Goal: Task Accomplishment & Management: Manage account settings

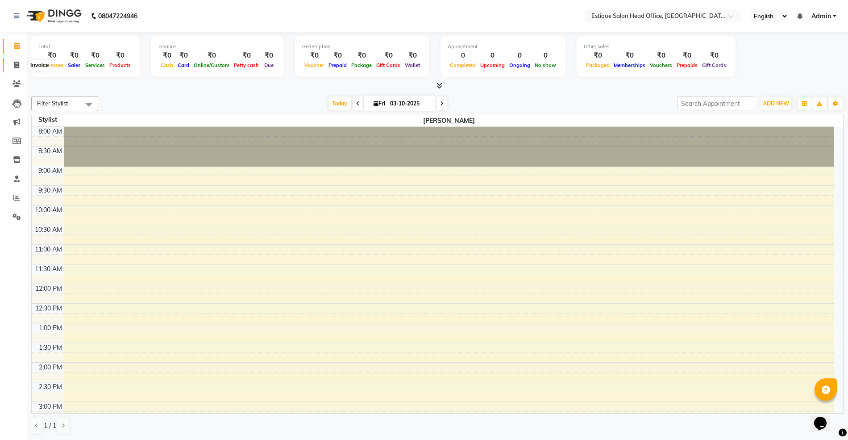
click at [18, 64] on icon at bounding box center [16, 65] width 5 height 7
select select "service"
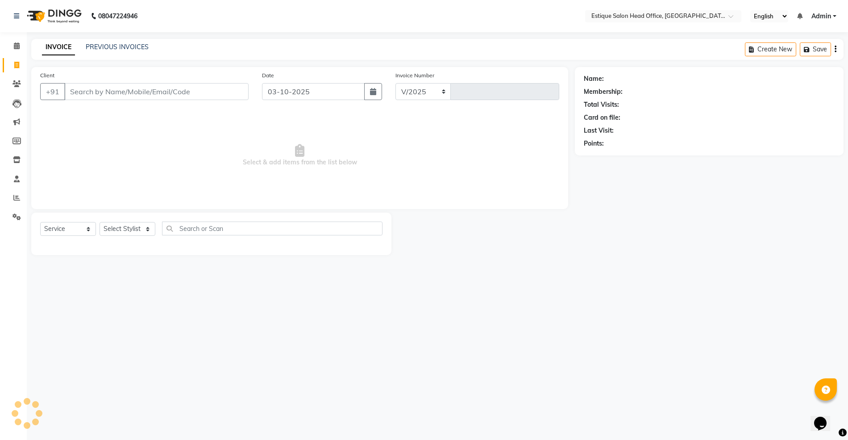
select select "8292"
type input "0001"
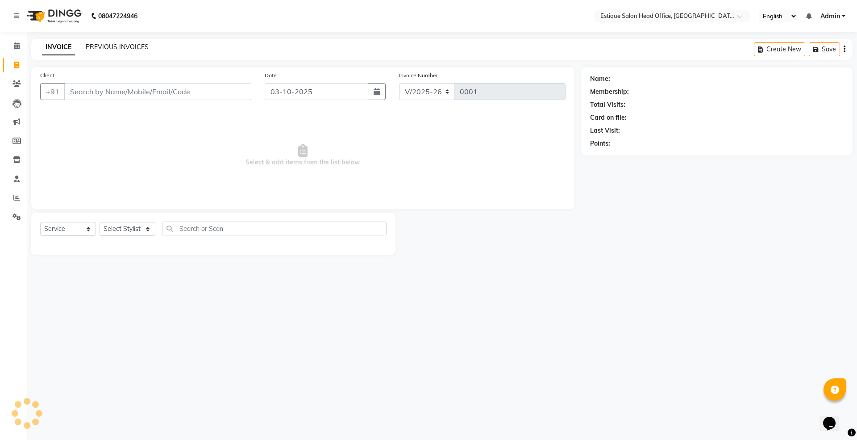
click at [113, 45] on link "PREVIOUS INVOICES" at bounding box center [117, 47] width 63 height 8
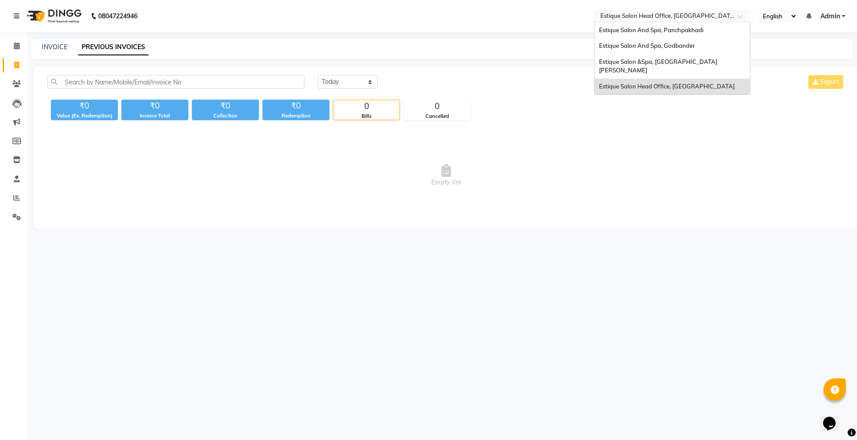
click at [655, 16] on input "text" at bounding box center [663, 17] width 129 height 9
click at [654, 27] on span "Estique Salon And Spa, Panchpakhadi" at bounding box center [651, 29] width 104 height 7
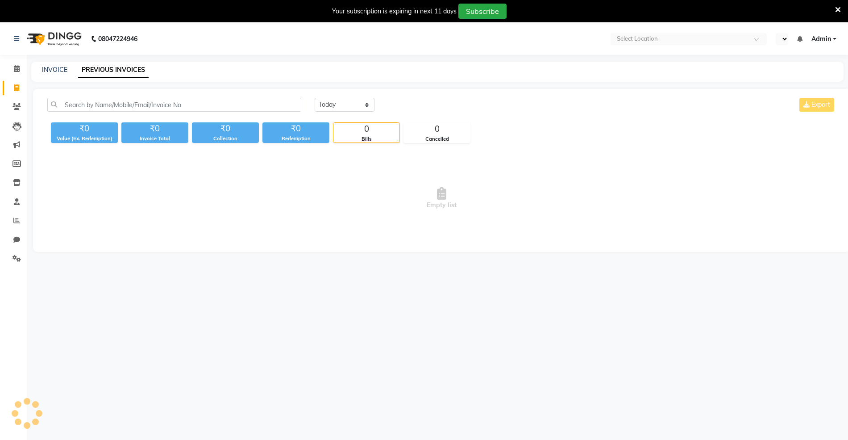
select select "en"
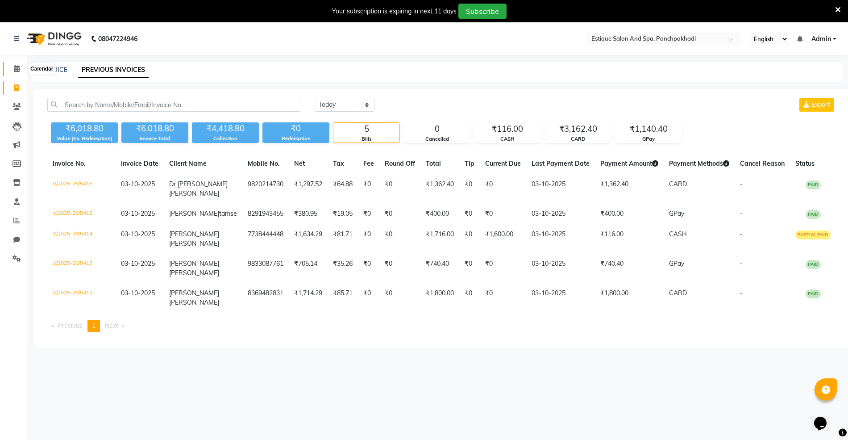
click at [14, 66] on icon at bounding box center [17, 68] width 6 height 7
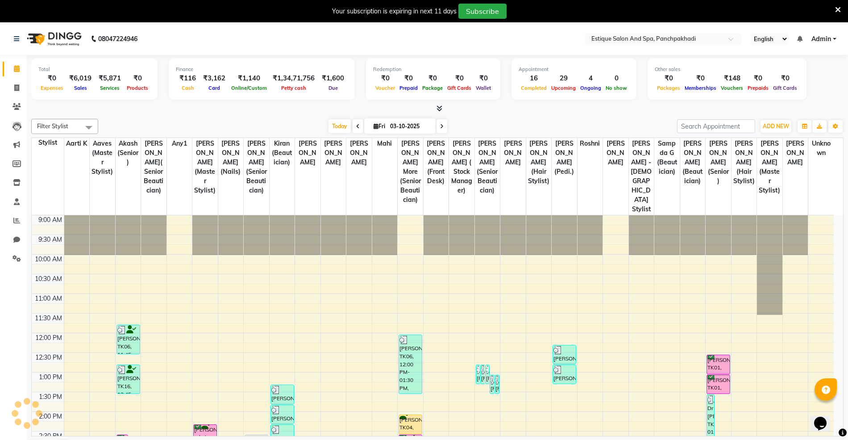
scroll to position [119, 0]
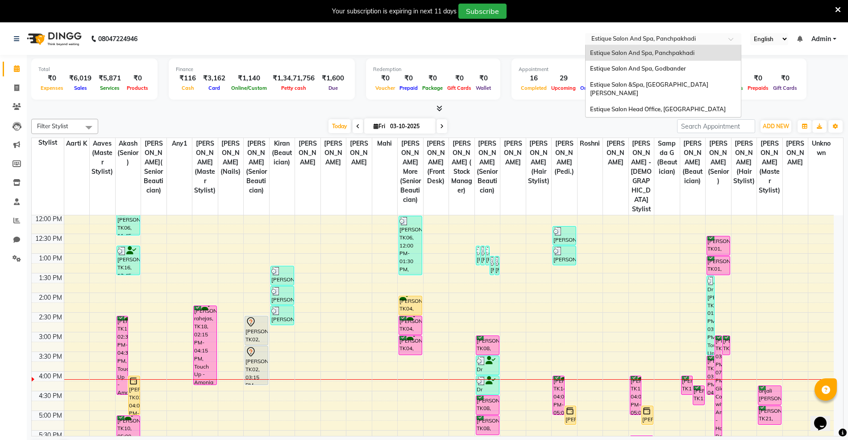
click at [639, 40] on input "text" at bounding box center [654, 39] width 129 height 9
click at [647, 84] on span "Estique Salon &Spa, [GEOGRAPHIC_DATA][PERSON_NAME]" at bounding box center [649, 89] width 118 height 16
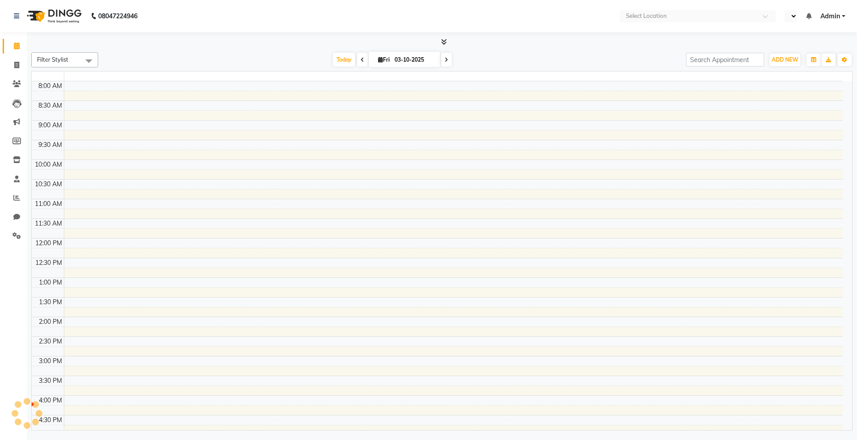
select select "en"
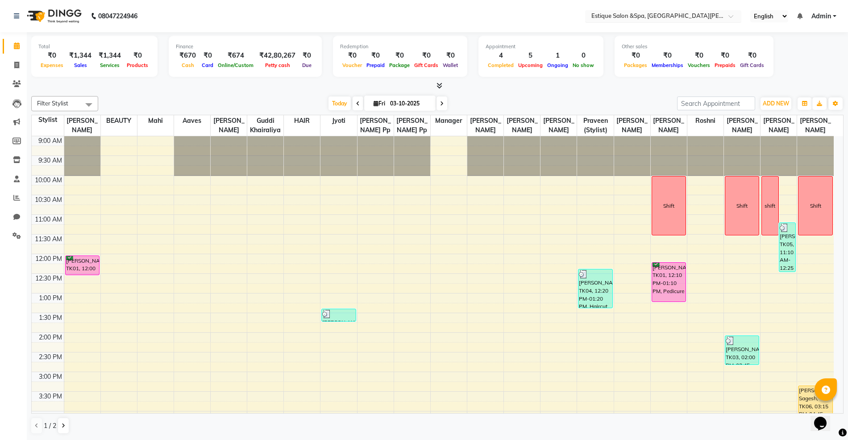
click at [636, 15] on input "text" at bounding box center [654, 17] width 129 height 9
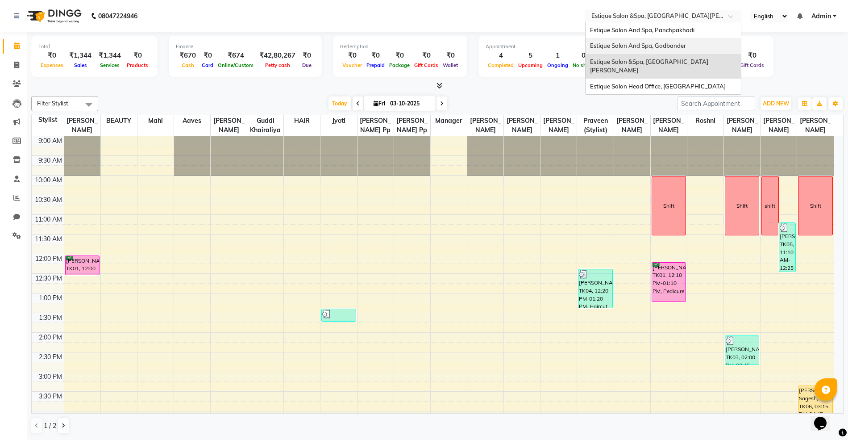
click at [634, 43] on span "Estique Salon And Spa, Godbander" at bounding box center [638, 45] width 96 height 7
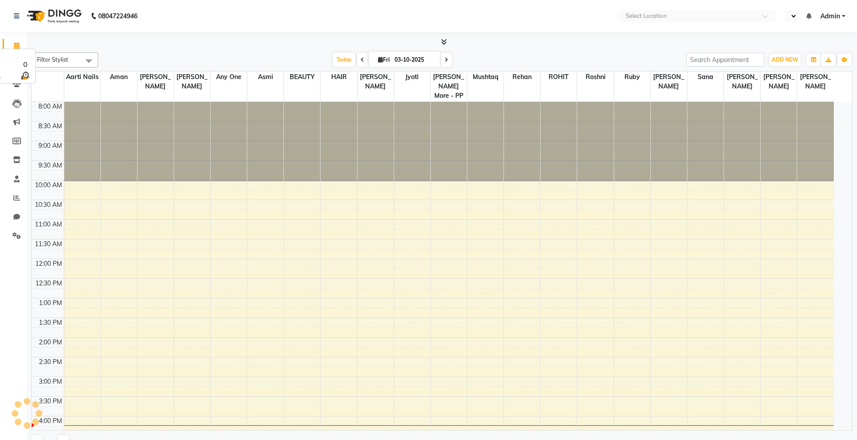
select select "en"
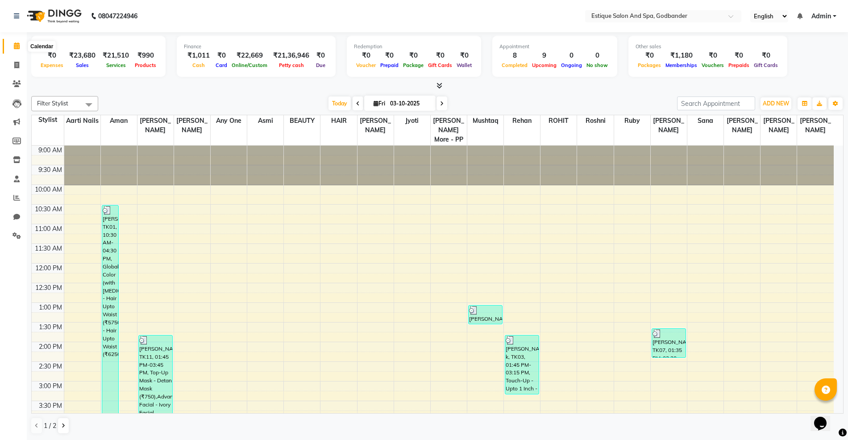
click at [14, 46] on icon at bounding box center [17, 45] width 6 height 7
click at [18, 65] on icon at bounding box center [16, 65] width 5 height 7
select select "service"
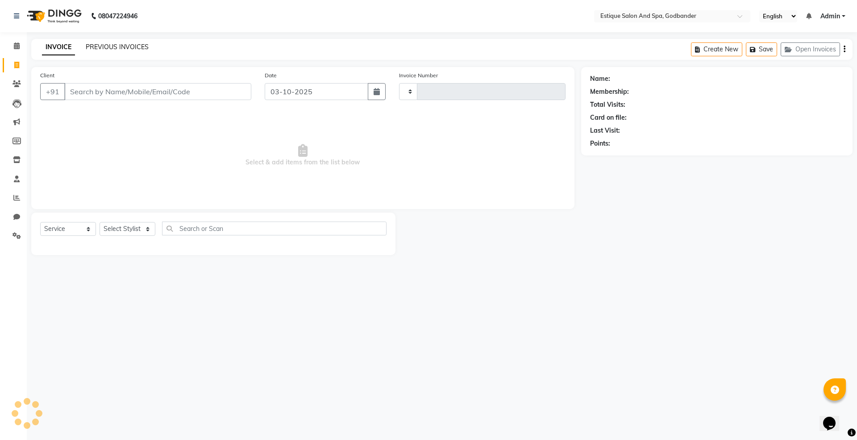
type input "4343"
select select "6103"
click at [111, 43] on link "PREVIOUS INVOICES" at bounding box center [117, 47] width 63 height 8
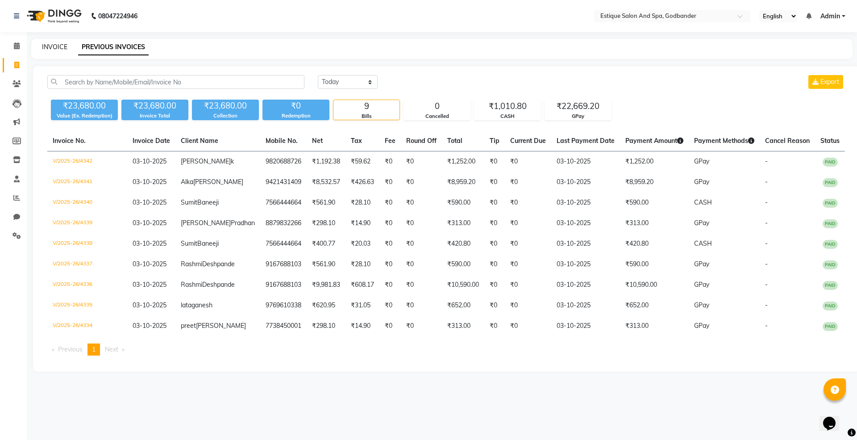
click at [47, 45] on link "INVOICE" at bounding box center [54, 47] width 25 height 8
select select "service"
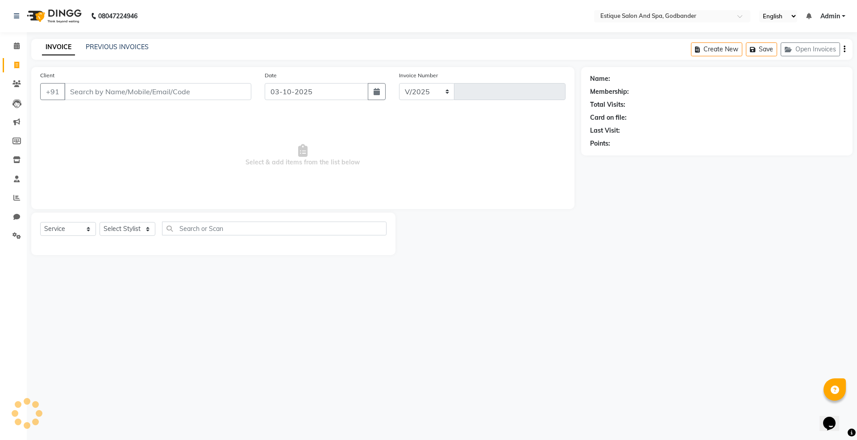
select select "6103"
type input "4343"
click at [111, 45] on link "PREVIOUS INVOICES" at bounding box center [117, 47] width 63 height 8
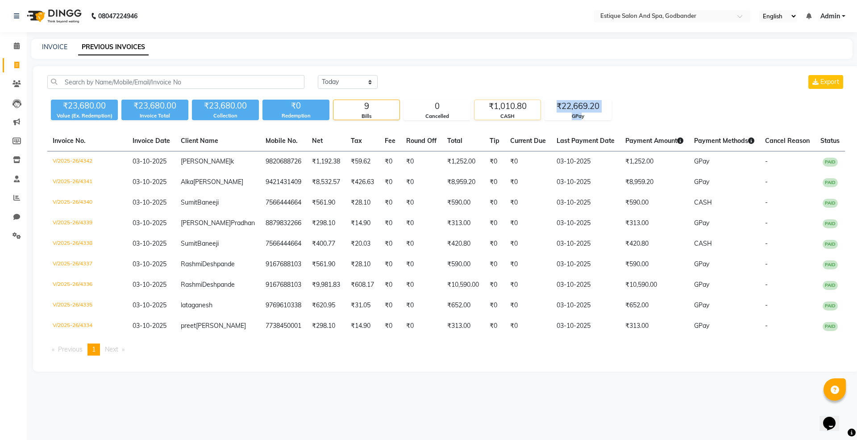
drag, startPoint x: 580, startPoint y: 112, endPoint x: 525, endPoint y: 113, distance: 55.4
click at [525, 113] on div "₹23,680.00 Value (Ex. Redemption) ₹23,680.00 Invoice Total ₹23,680.00 Collectio…" at bounding box center [446, 108] width 798 height 24
click at [641, 93] on div "Today Yesterday Custom Range Export" at bounding box center [581, 85] width 541 height 21
click at [62, 42] on div "INVOICE PREVIOUS INVOICES" at bounding box center [441, 49] width 821 height 20
click at [56, 47] on link "INVOICE" at bounding box center [54, 47] width 25 height 8
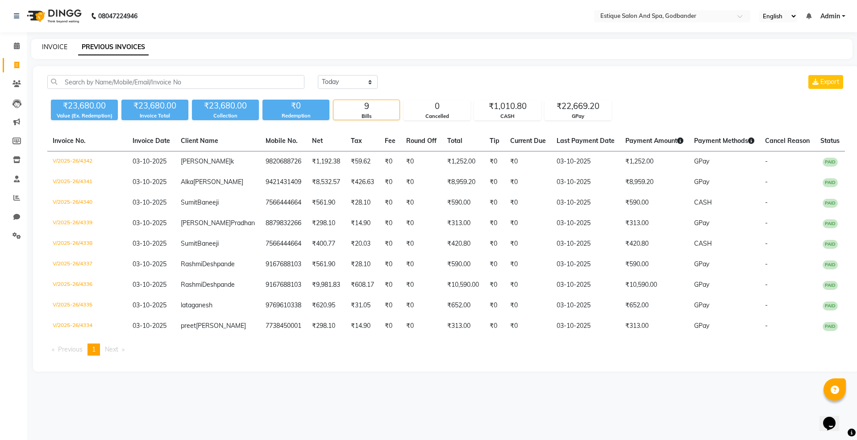
select select "service"
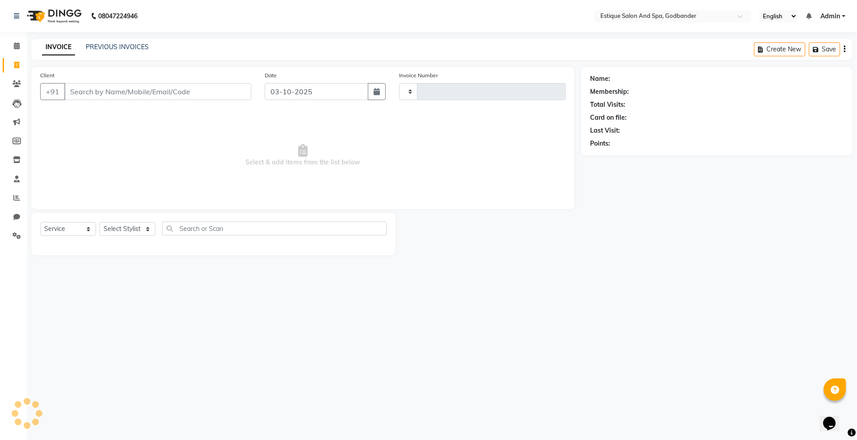
type input "4343"
select select "6103"
click at [127, 45] on link "PREVIOUS INVOICES" at bounding box center [117, 47] width 63 height 8
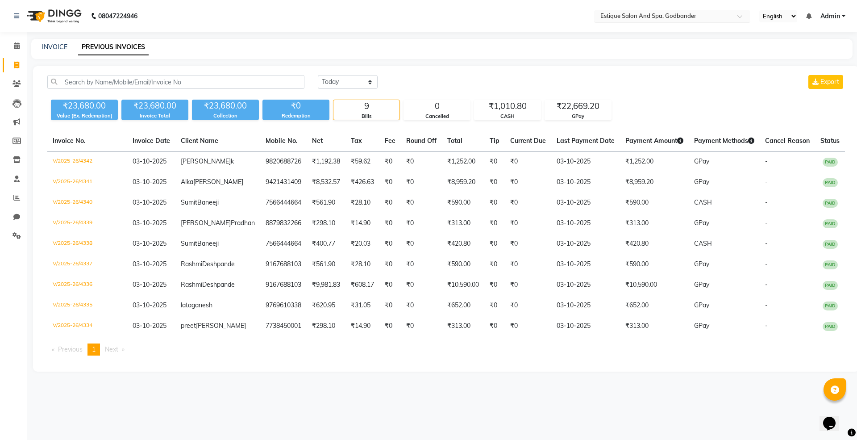
click at [635, 17] on input "text" at bounding box center [663, 17] width 129 height 9
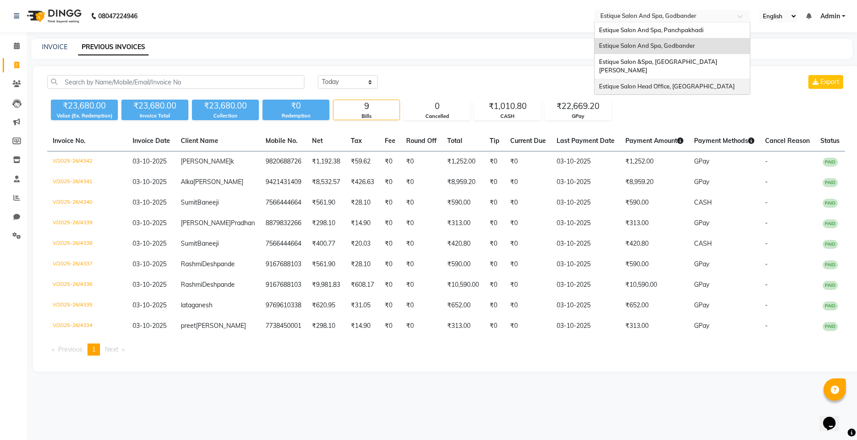
click at [633, 79] on div "Estique Salon Head Office, [GEOGRAPHIC_DATA]" at bounding box center [672, 87] width 155 height 16
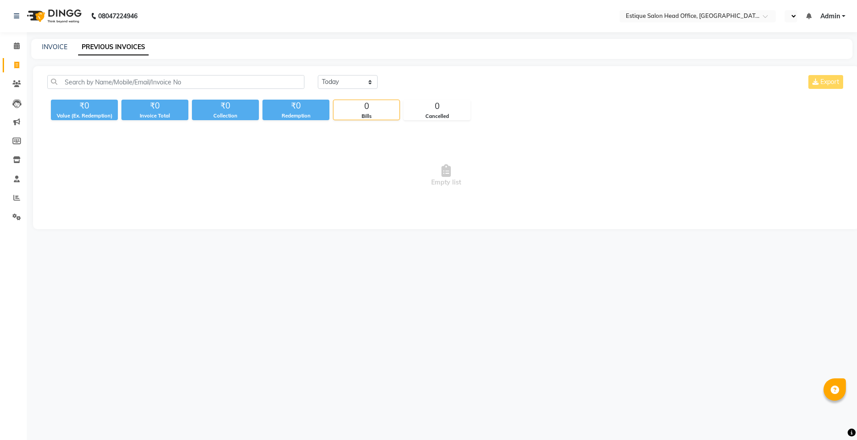
select select "en"
click at [46, 48] on link "INVOICE" at bounding box center [54, 47] width 25 height 8
select select "8292"
select select "service"
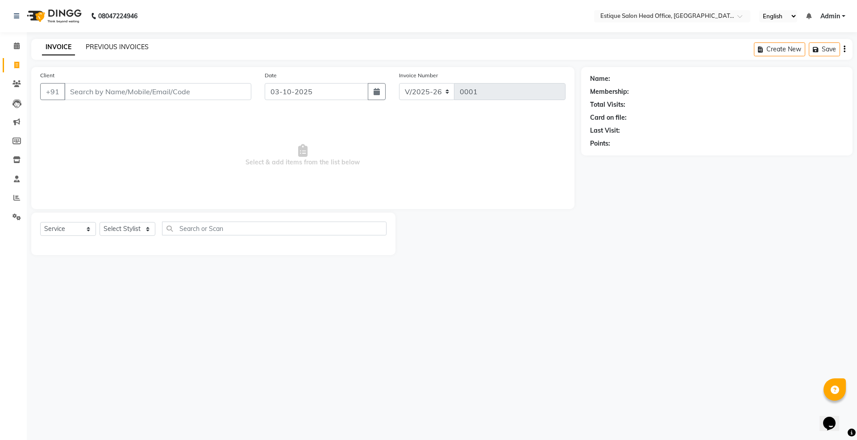
click at [128, 44] on link "PREVIOUS INVOICES" at bounding box center [117, 47] width 63 height 8
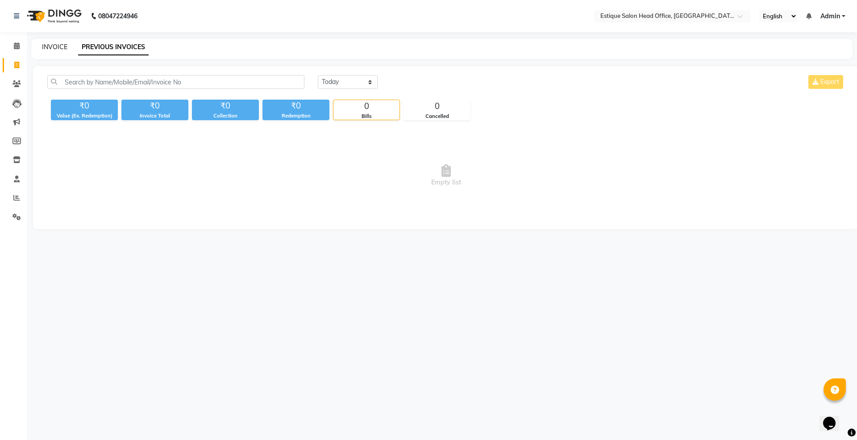
click at [52, 44] on link "INVOICE" at bounding box center [54, 47] width 25 height 8
select select "service"
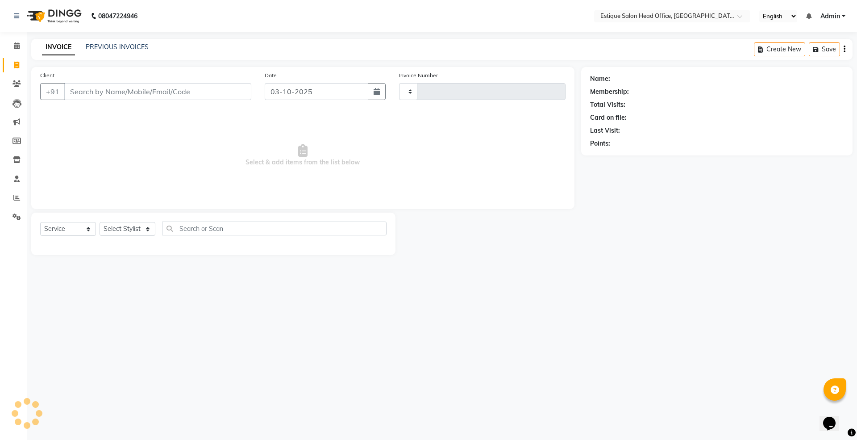
type input "0001"
select select "8292"
click at [97, 48] on link "PREVIOUS INVOICES" at bounding box center [117, 47] width 63 height 8
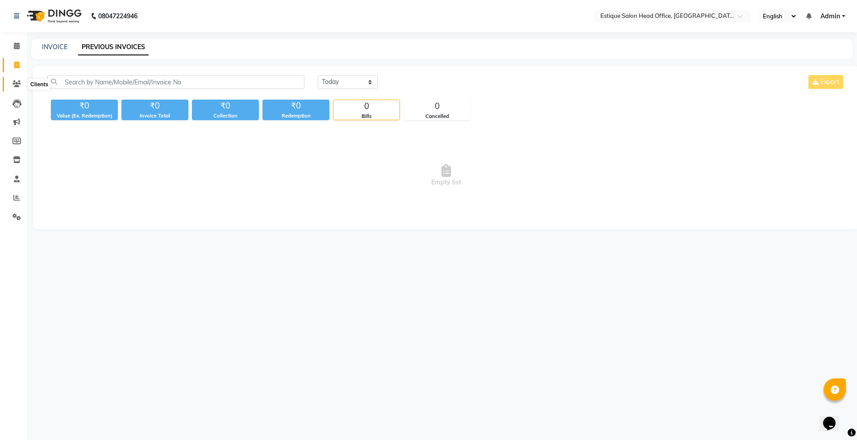
click at [15, 85] on icon at bounding box center [17, 83] width 8 height 7
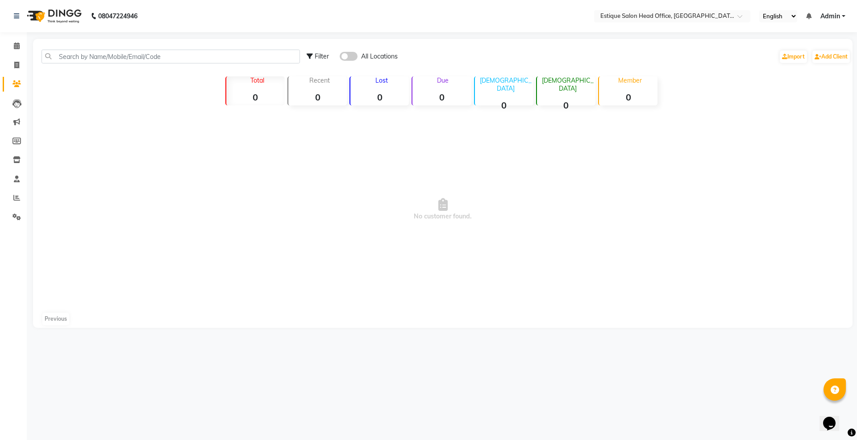
click at [352, 54] on span at bounding box center [349, 56] width 18 height 9
click at [340, 58] on input "checkbox" at bounding box center [340, 58] width 0 height 0
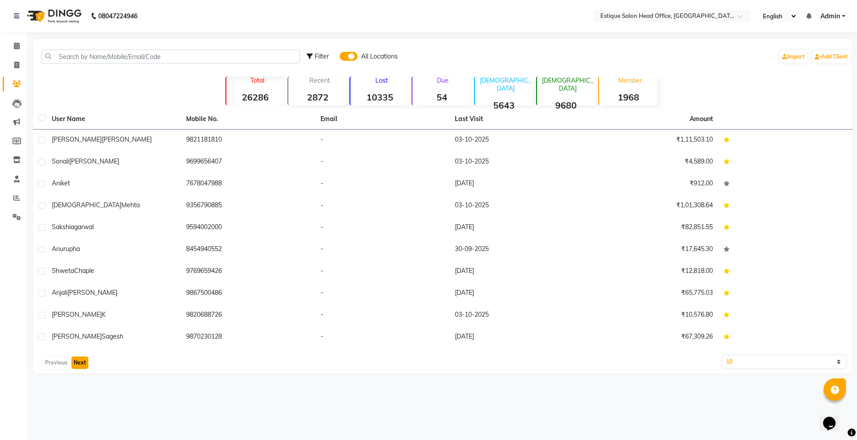
click at [83, 363] on button "Next" at bounding box center [79, 362] width 17 height 13
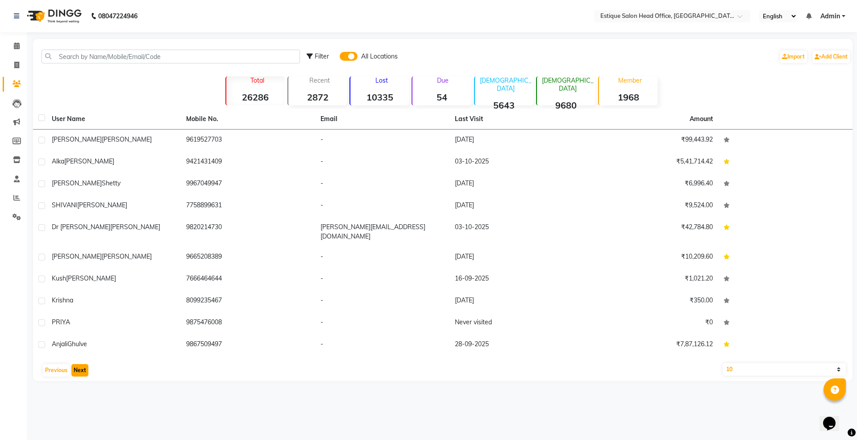
click at [82, 365] on button "Next" at bounding box center [79, 370] width 17 height 13
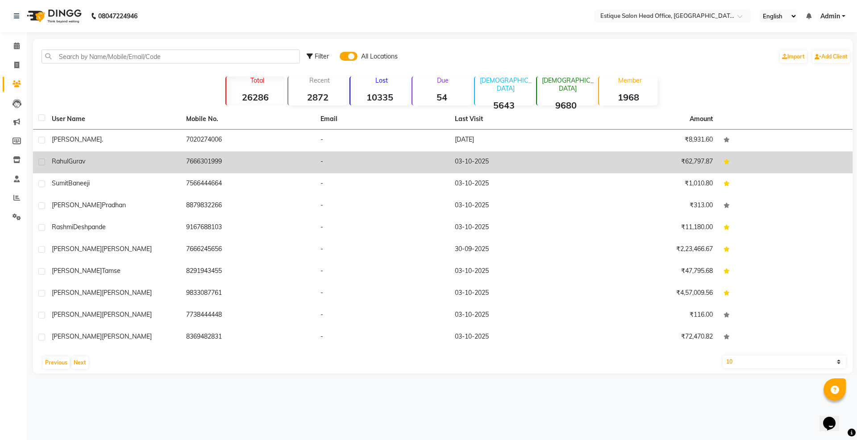
click at [64, 163] on span "Rahul" at bounding box center [60, 161] width 17 height 8
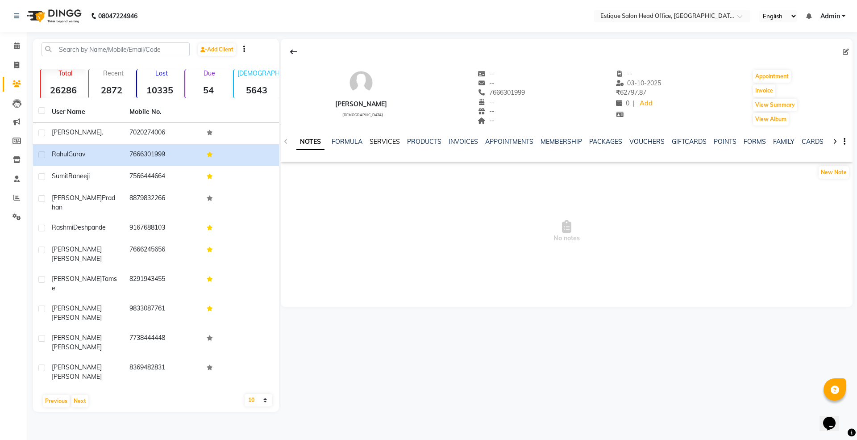
click at [388, 141] on link "SERVICES" at bounding box center [385, 142] width 30 height 8
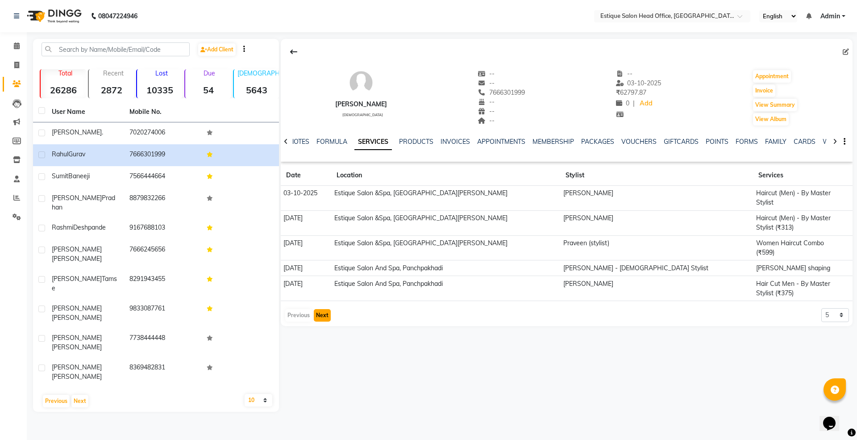
click at [327, 309] on button "Next" at bounding box center [322, 315] width 17 height 13
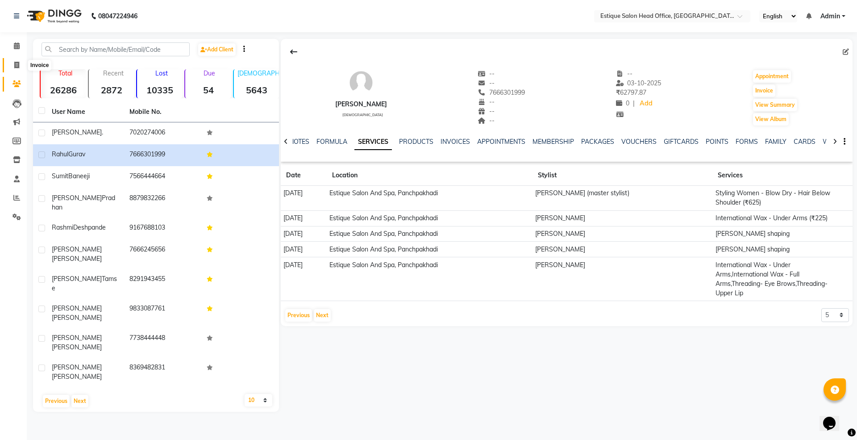
click at [18, 63] on icon at bounding box center [16, 65] width 5 height 7
select select "8292"
select select "service"
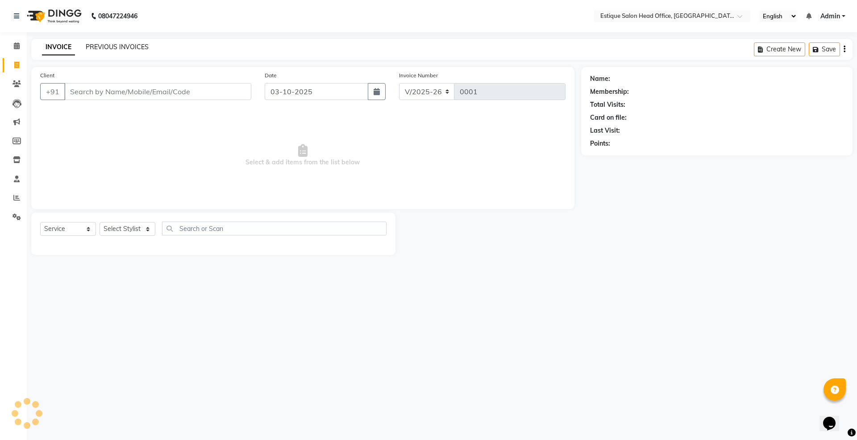
click at [96, 43] on link "PREVIOUS INVOICES" at bounding box center [117, 47] width 63 height 8
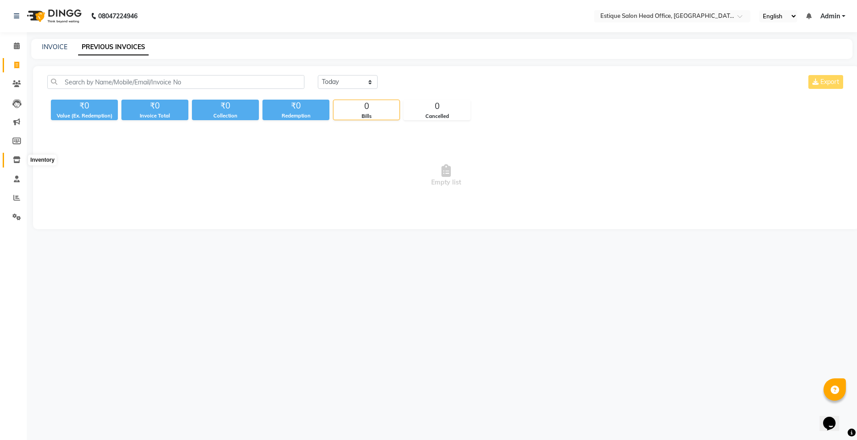
click at [16, 159] on icon at bounding box center [17, 159] width 8 height 7
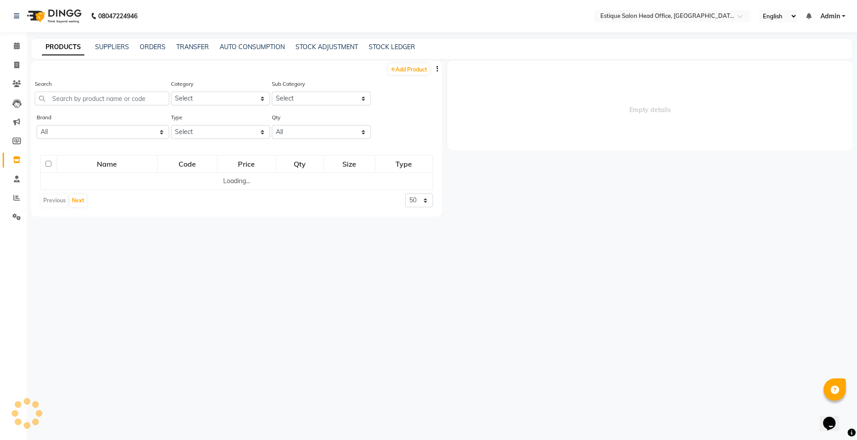
select select
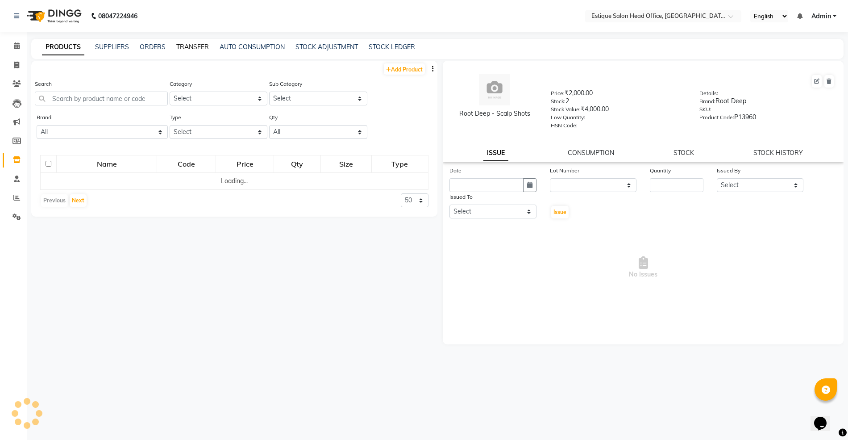
click at [181, 44] on link "TRANSFER" at bounding box center [192, 47] width 33 height 8
select select "sender"
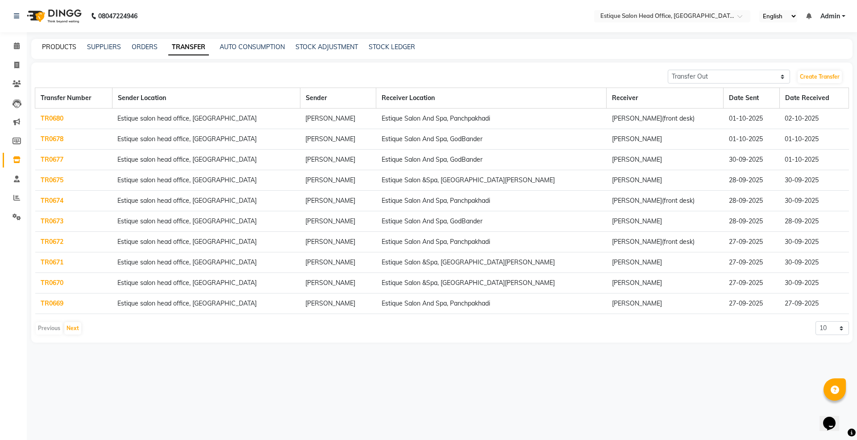
click at [55, 47] on link "PRODUCTS" at bounding box center [59, 47] width 34 height 8
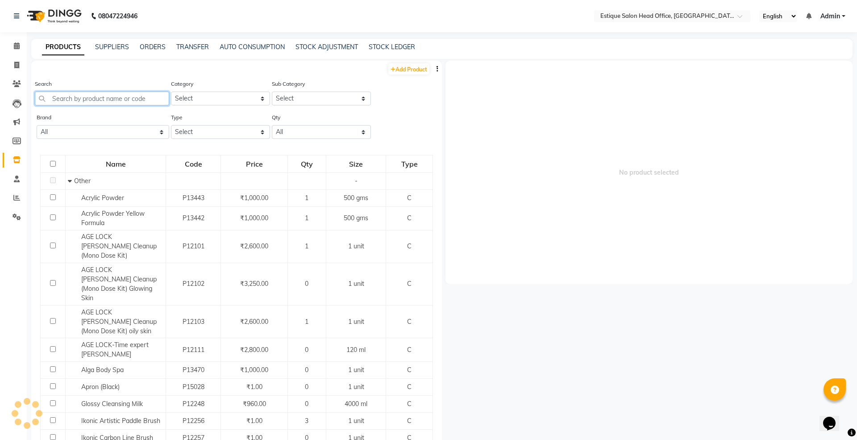
click at [92, 99] on input "text" at bounding box center [102, 99] width 134 height 14
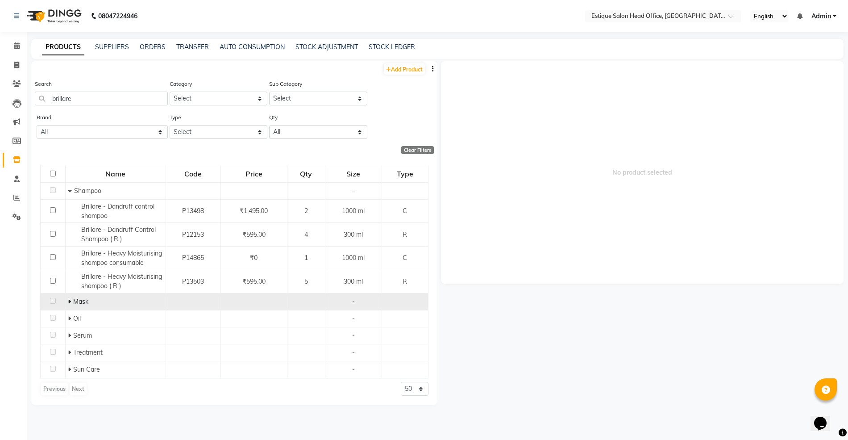
click at [68, 302] on icon at bounding box center [69, 301] width 3 height 6
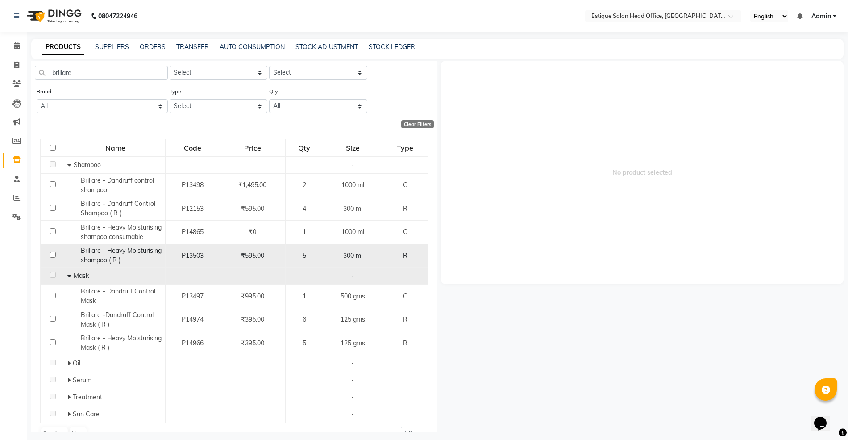
scroll to position [45, 0]
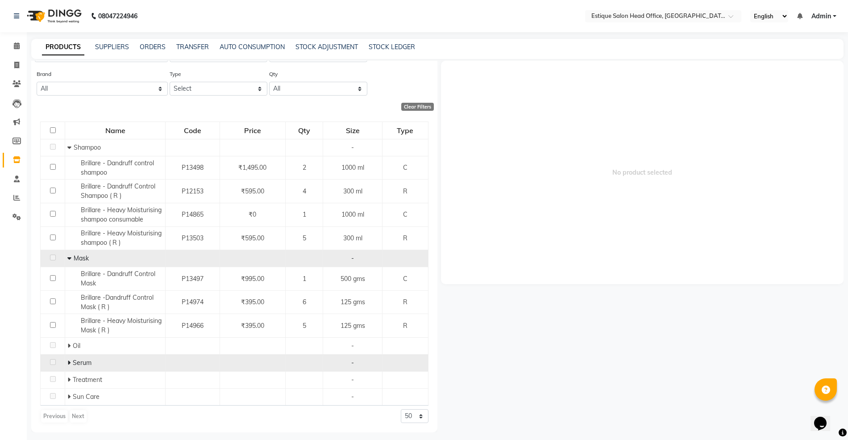
click at [69, 363] on icon at bounding box center [68, 362] width 3 height 6
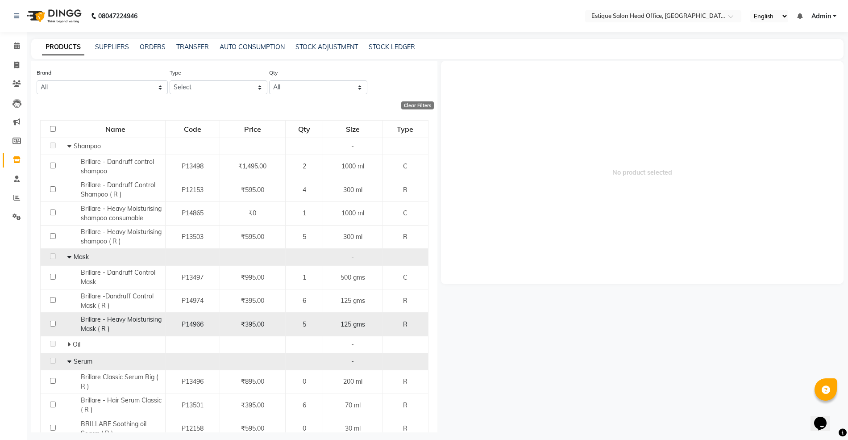
scroll to position [116, 0]
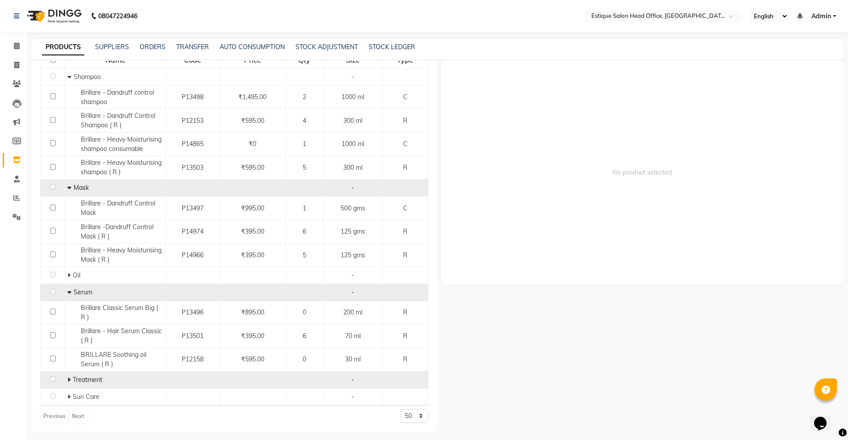
click at [68, 379] on icon at bounding box center [68, 379] width 3 height 6
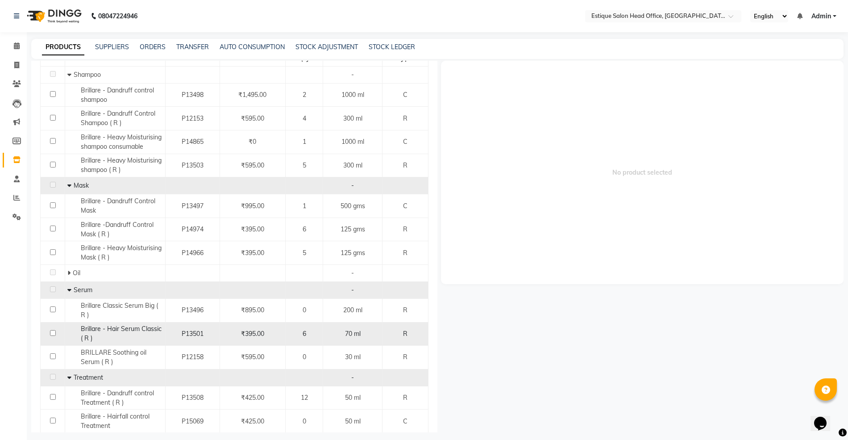
scroll to position [187, 0]
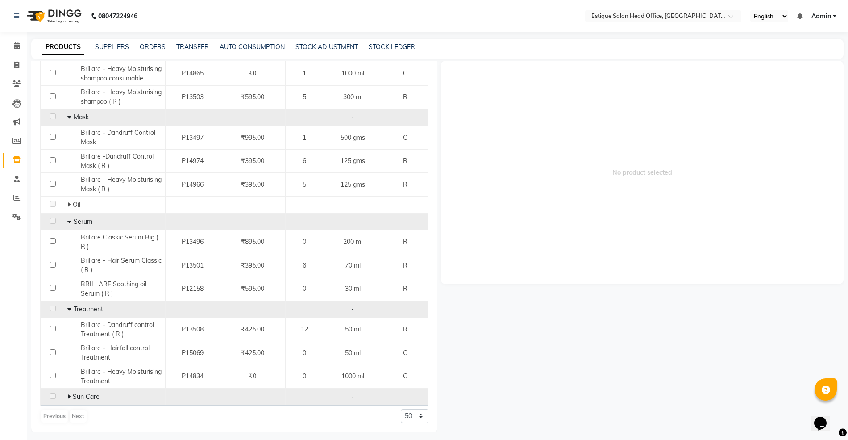
click at [67, 395] on icon at bounding box center [68, 396] width 3 height 6
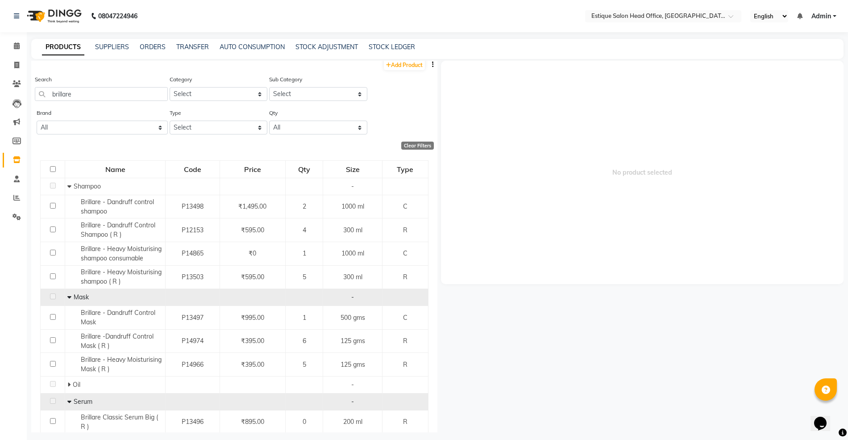
scroll to position [0, 0]
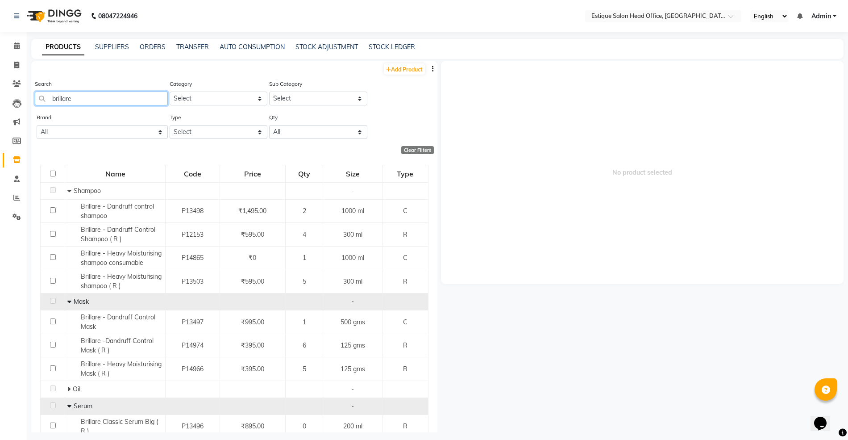
drag, startPoint x: 81, startPoint y: 99, endPoint x: 44, endPoint y: 96, distance: 37.6
click at [44, 96] on input "brillare" at bounding box center [101, 99] width 133 height 14
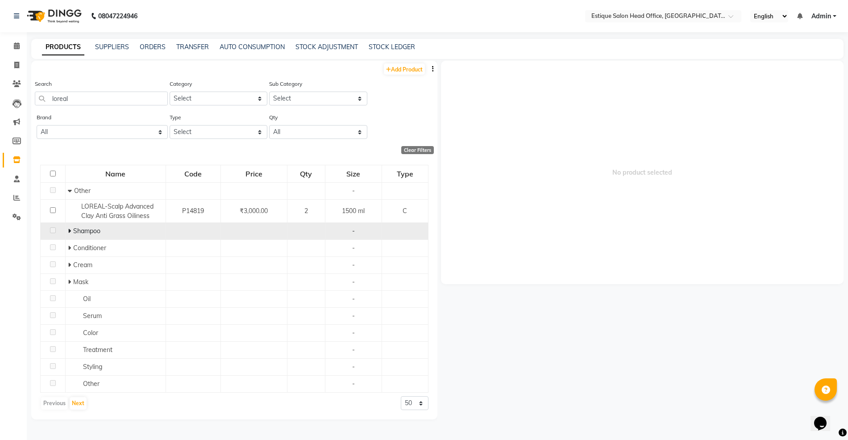
click at [68, 229] on icon at bounding box center [69, 231] width 3 height 6
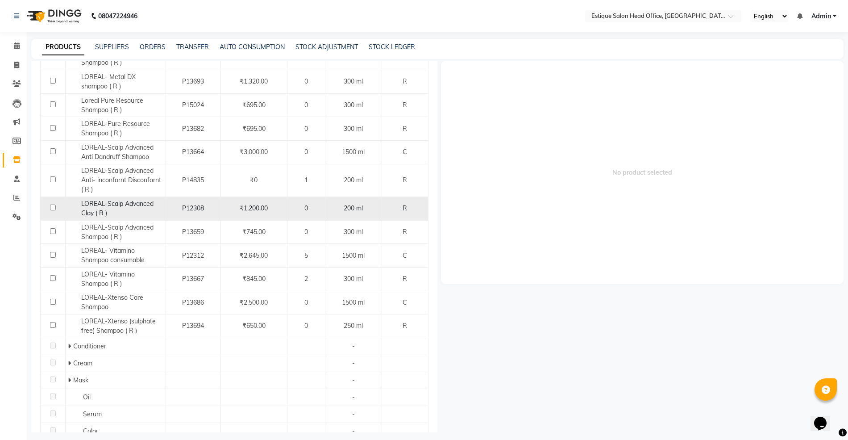
scroll to position [574, 0]
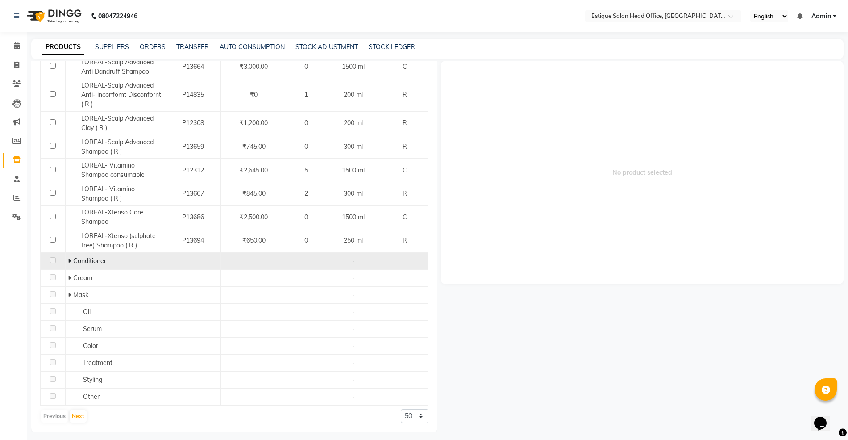
click at [68, 258] on icon at bounding box center [69, 261] width 3 height 6
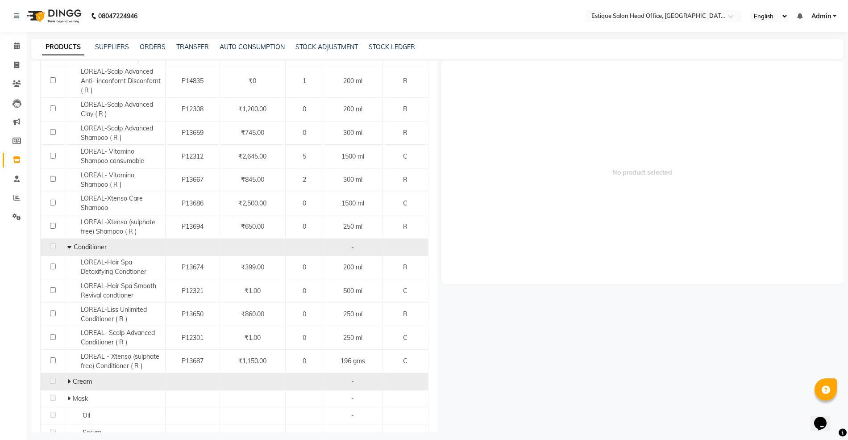
click at [68, 384] on icon at bounding box center [68, 381] width 3 height 6
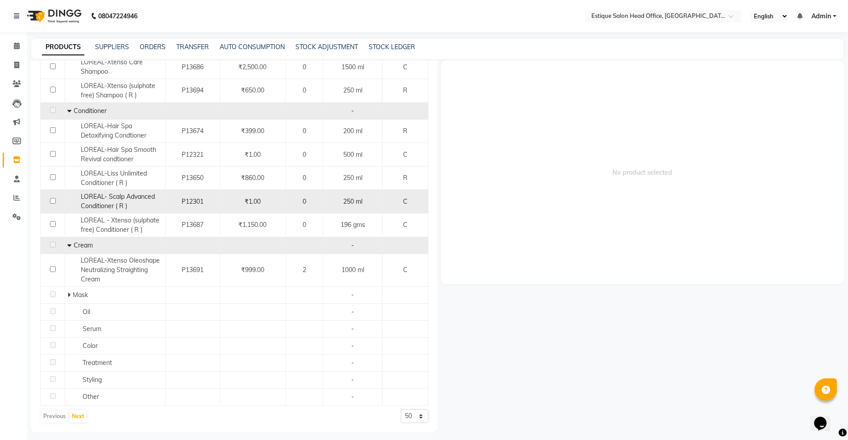
scroll to position [726, 0]
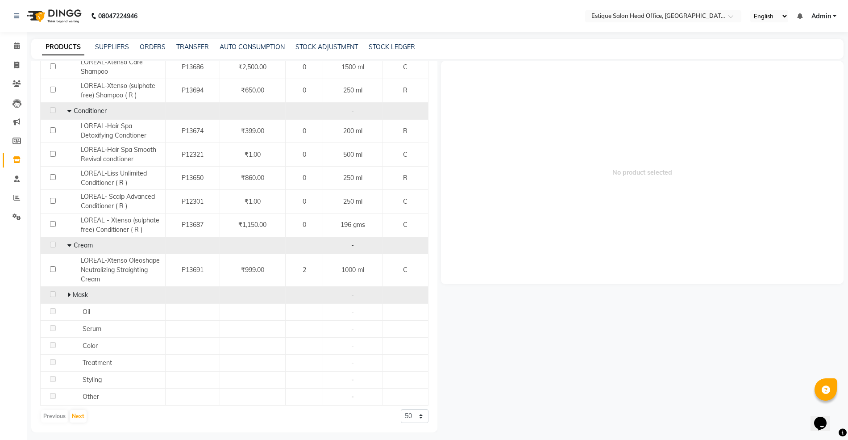
click at [68, 292] on icon at bounding box center [68, 295] width 3 height 6
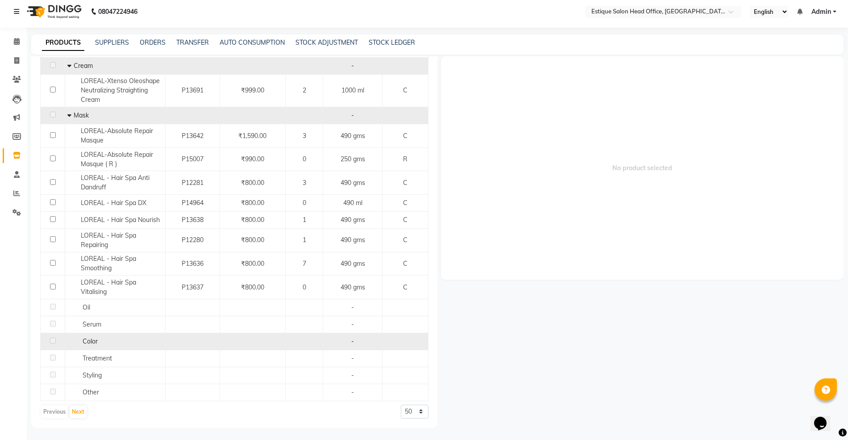
scroll to position [6, 0]
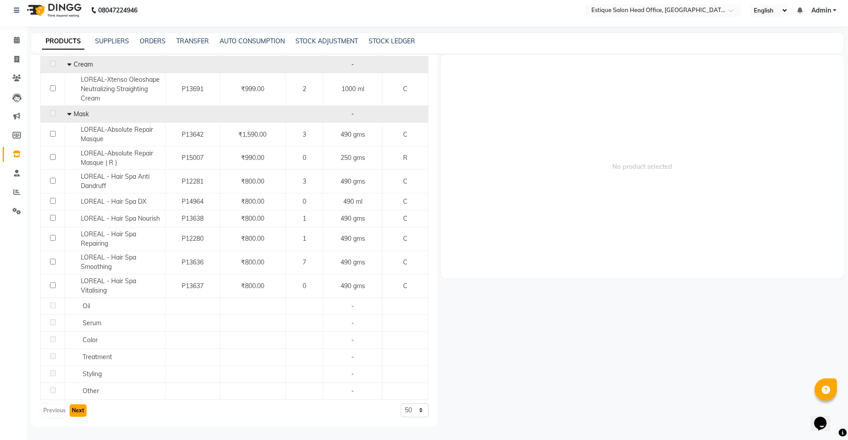
click at [79, 408] on button "Next" at bounding box center [78, 410] width 17 height 13
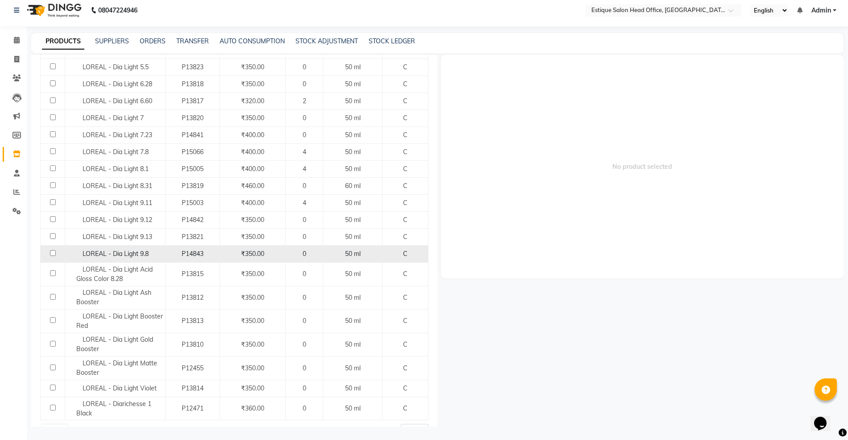
scroll to position [832, 0]
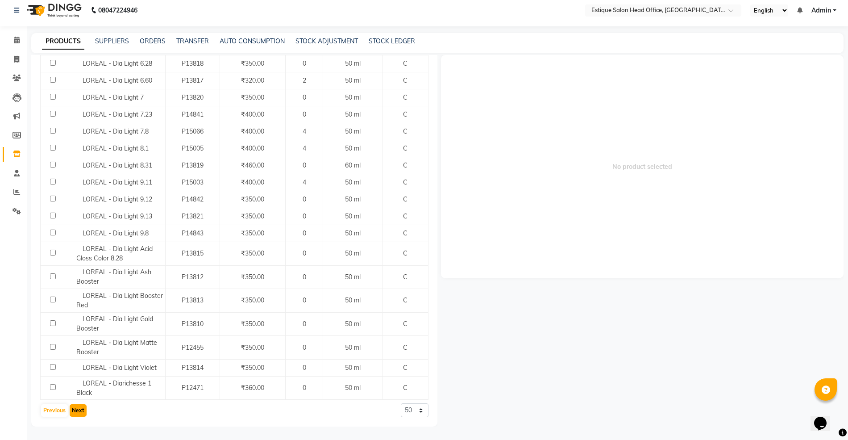
click at [77, 406] on button "Next" at bounding box center [78, 410] width 17 height 13
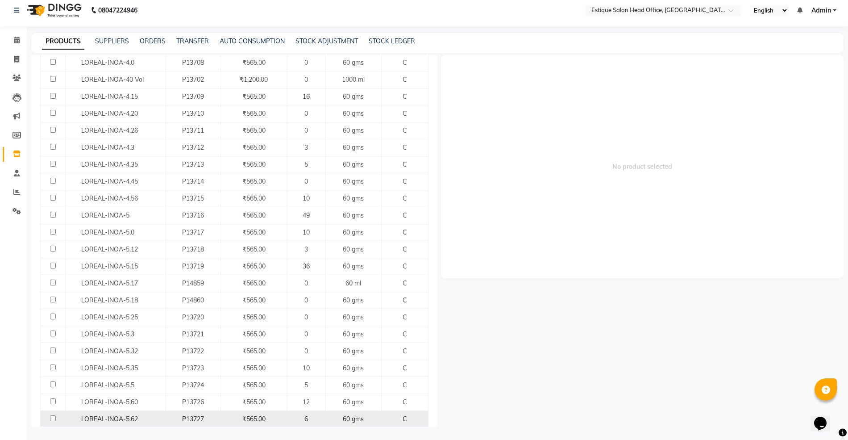
scroll to position [767, 0]
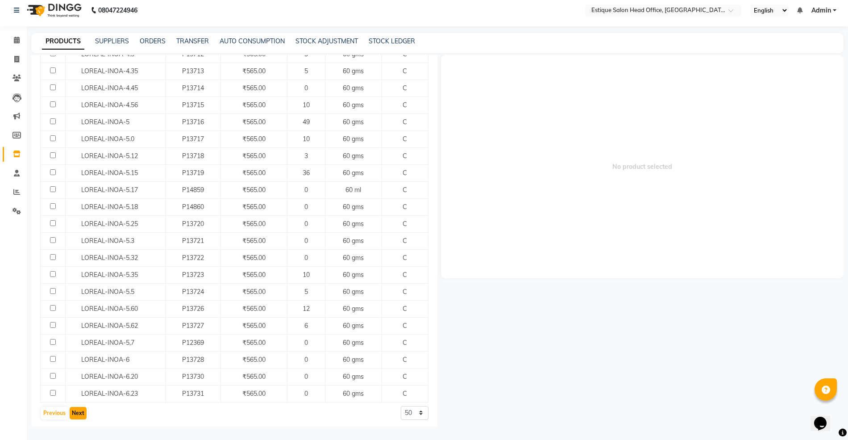
click at [83, 411] on button "Next" at bounding box center [78, 413] width 17 height 13
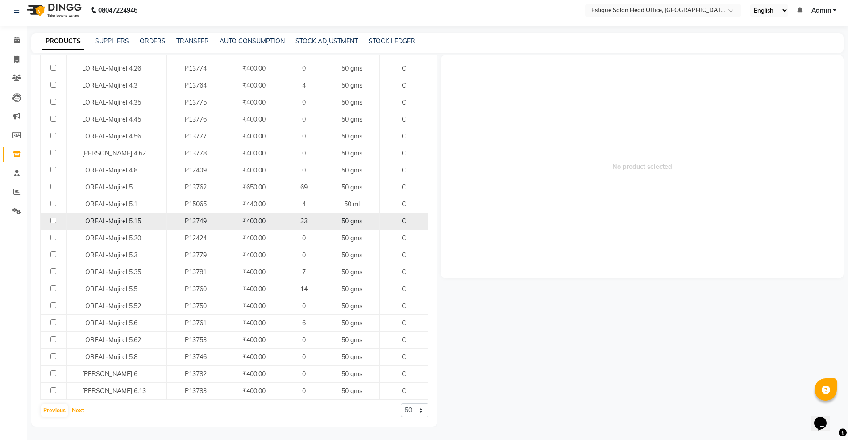
scroll to position [656, 0]
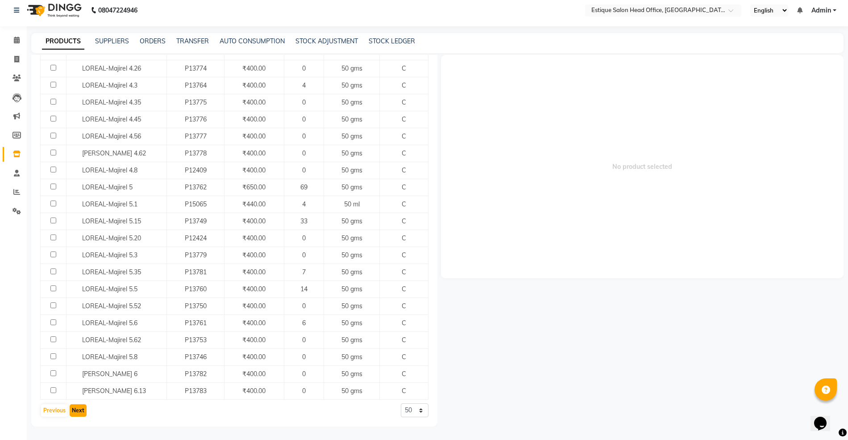
click at [79, 411] on button "Next" at bounding box center [78, 410] width 17 height 13
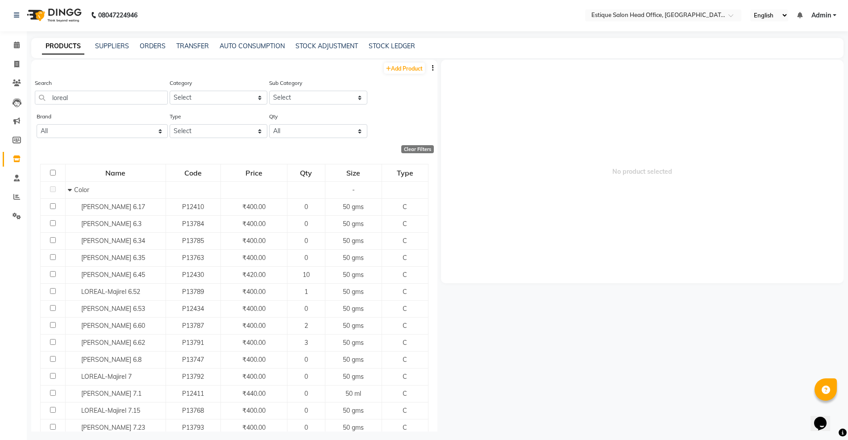
scroll to position [0, 0]
drag, startPoint x: 73, startPoint y: 101, endPoint x: 38, endPoint y: 103, distance: 35.8
click at [38, 103] on input "loreal" at bounding box center [101, 99] width 133 height 14
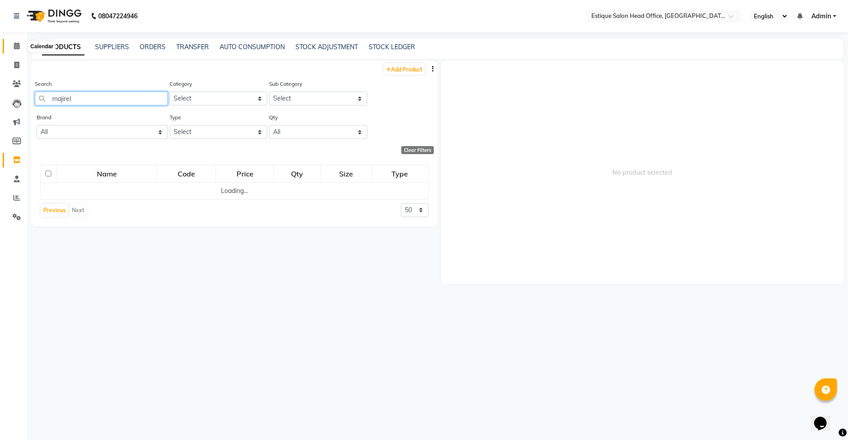
type input "majirel"
click at [14, 46] on icon at bounding box center [17, 45] width 6 height 7
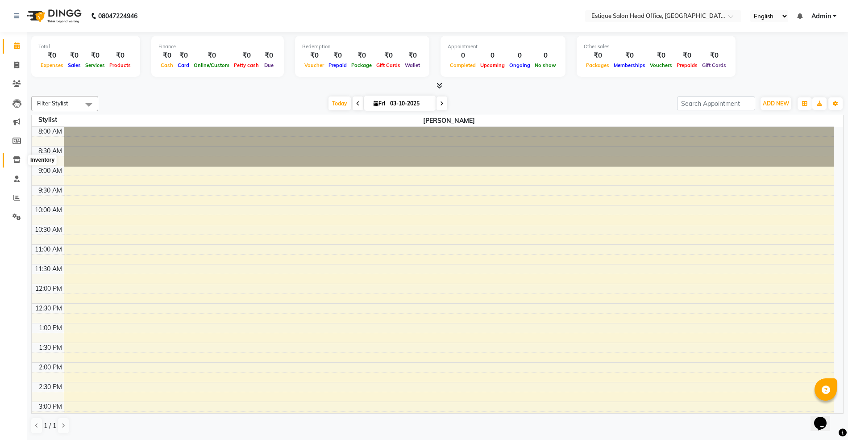
click at [15, 159] on icon at bounding box center [17, 159] width 8 height 7
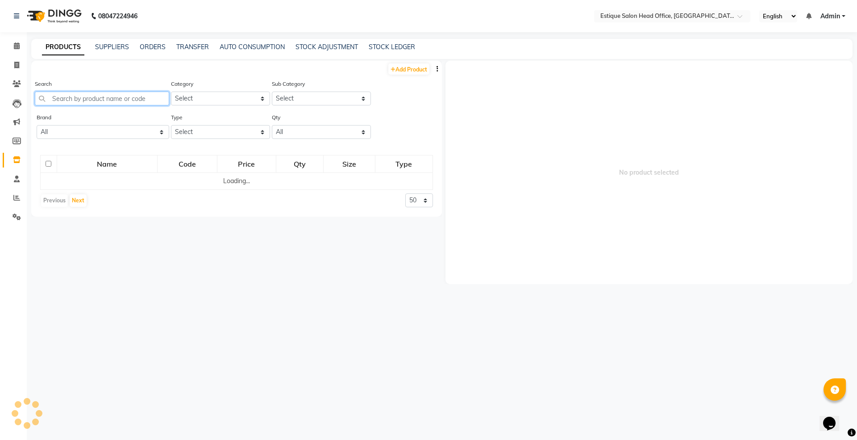
click at [82, 99] on input "text" at bounding box center [102, 99] width 134 height 14
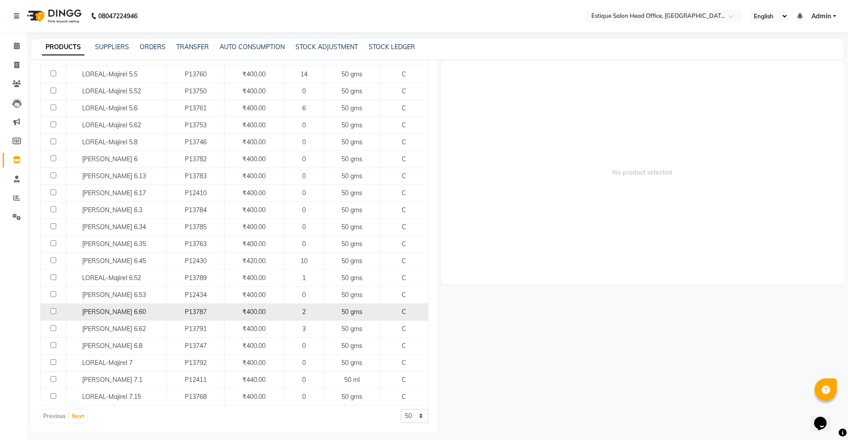
scroll to position [6, 0]
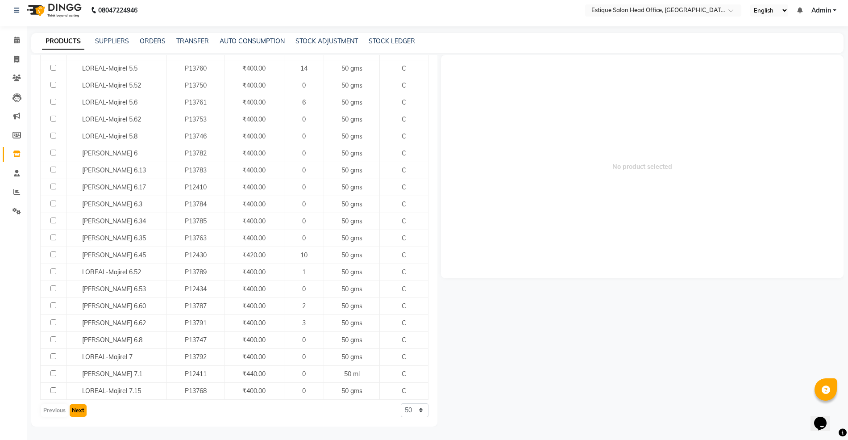
click at [83, 411] on button "Next" at bounding box center [78, 410] width 17 height 13
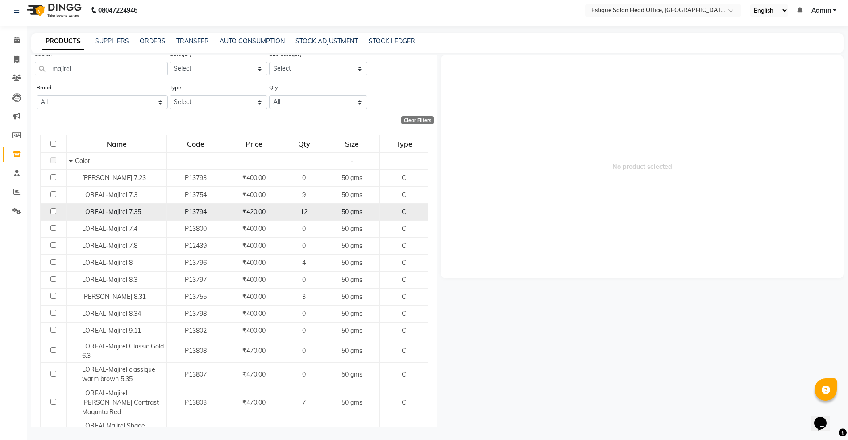
scroll to position [0, 0]
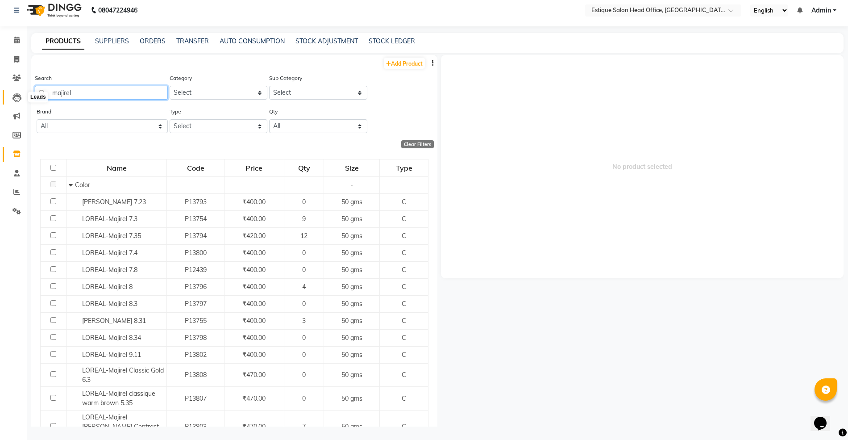
drag, startPoint x: 83, startPoint y: 92, endPoint x: 14, endPoint y: 98, distance: 68.6
click at [15, 98] on app-home "08047224946 Select Location × Estique Salon Head Office, Thane English ENGLISH …" at bounding box center [424, 217] width 848 height 446
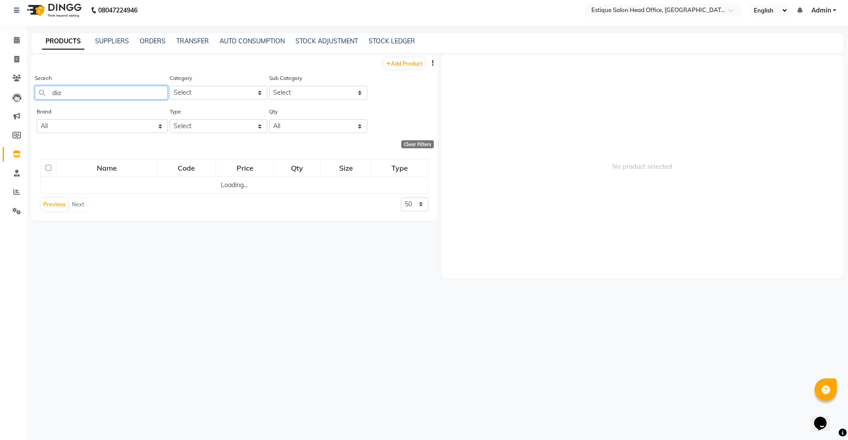
type input "dia"
